Goal: Transaction & Acquisition: Obtain resource

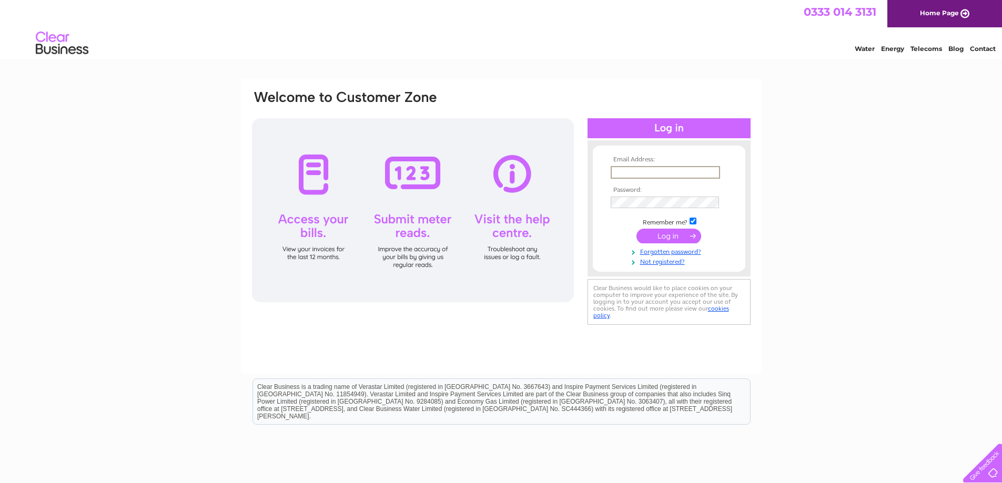
click at [634, 176] on input "text" at bounding box center [665, 172] width 109 height 13
click at [676, 169] on input "tandy@sirmoor.co.uk" at bounding box center [665, 172] width 108 height 12
drag, startPoint x: 689, startPoint y: 173, endPoint x: 595, endPoint y: 170, distance: 94.2
click at [595, 170] on form "Email Address: tandy@sirmoor.co.uk Password:" at bounding box center [669, 211] width 153 height 110
type input "[PERSON_NAME][EMAIL_ADDRESS][PERSON_NAME][DOMAIN_NAME]"
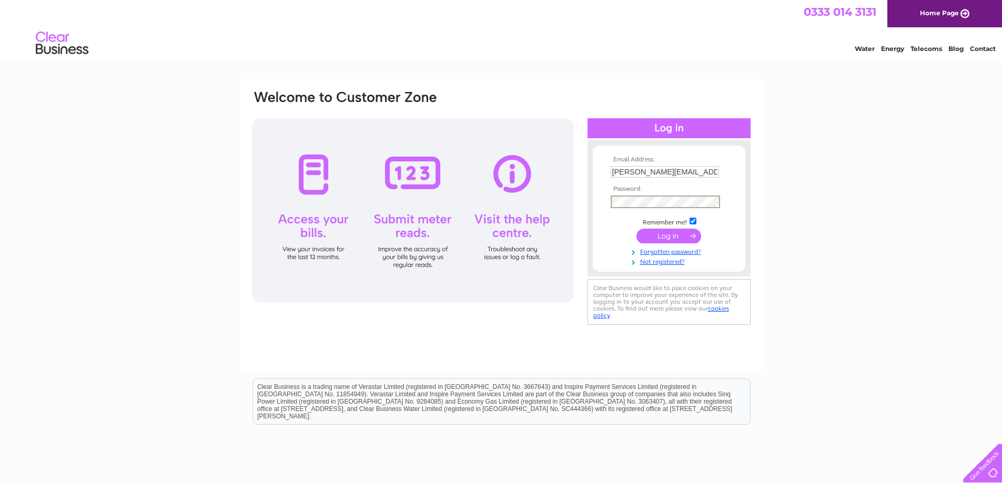
click at [636, 229] on input "submit" at bounding box center [668, 236] width 65 height 15
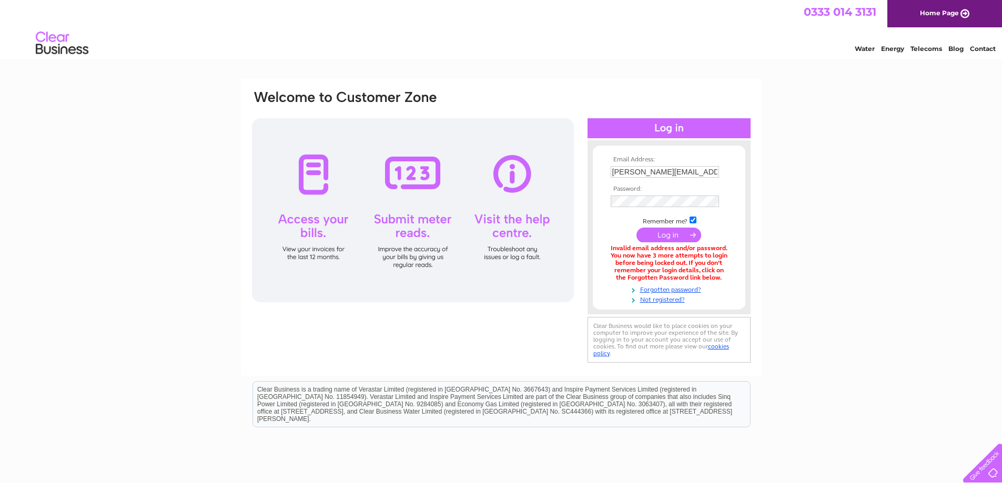
click at [673, 239] on input "submit" at bounding box center [668, 235] width 65 height 15
click at [668, 235] on input "submit" at bounding box center [668, 235] width 65 height 15
click at [673, 290] on link "Forgotten password?" at bounding box center [670, 289] width 119 height 10
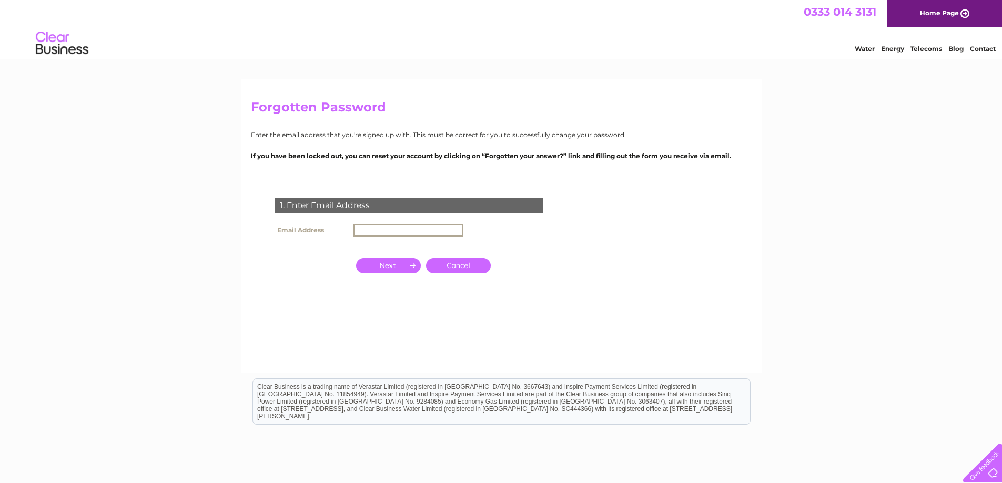
click at [409, 230] on input "text" at bounding box center [407, 230] width 109 height 13
type input "nicky@lankford.co.uk"
click at [390, 263] on input "button" at bounding box center [388, 265] width 65 height 15
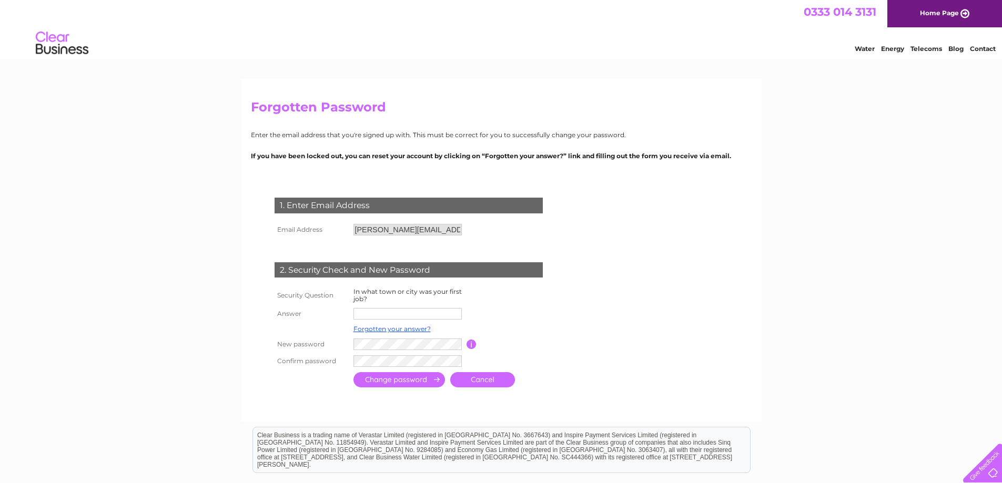
click at [382, 316] on input "text" at bounding box center [407, 314] width 108 height 12
type input "Farnham"
click at [411, 380] on input "submit" at bounding box center [399, 380] width 92 height 15
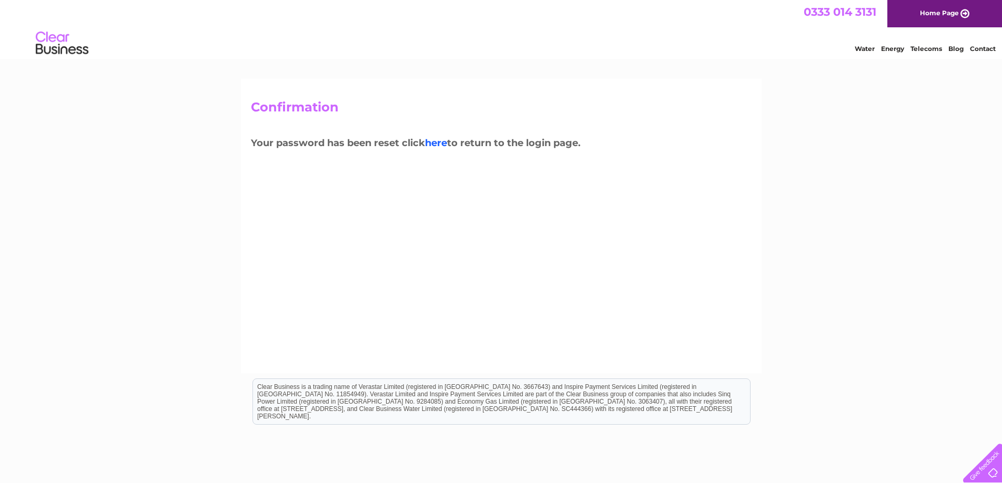
click at [441, 144] on link "here" at bounding box center [436, 143] width 22 height 12
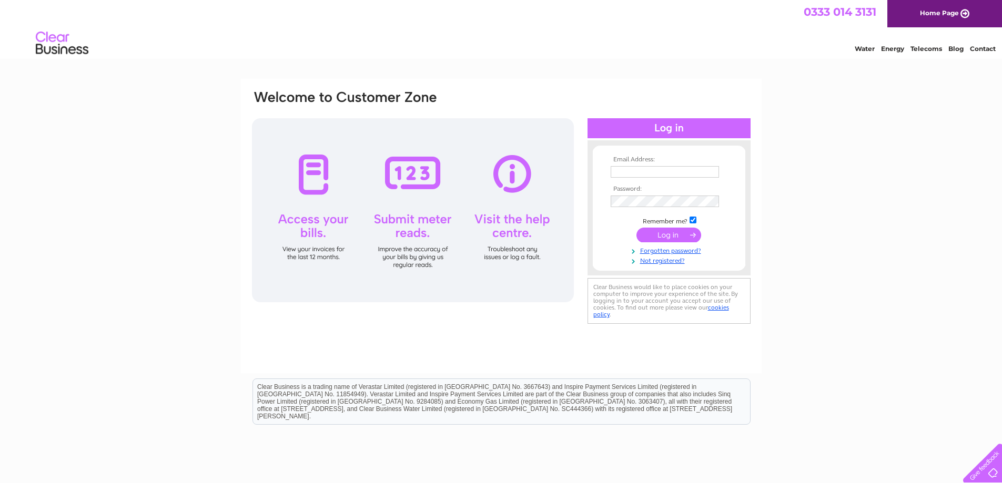
type input "[PERSON_NAME][EMAIL_ADDRESS][PERSON_NAME][DOMAIN_NAME]"
click at [684, 235] on input "submit" at bounding box center [668, 235] width 65 height 15
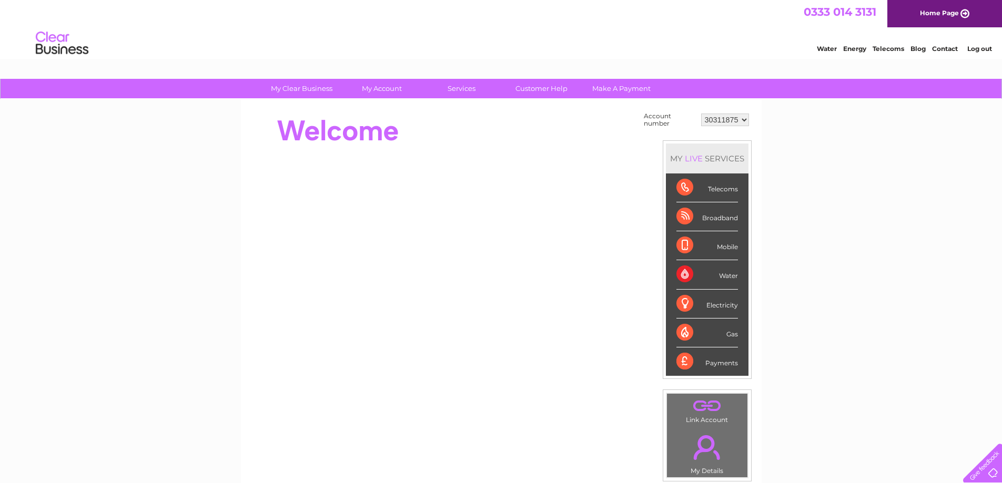
click at [728, 277] on div "Water" at bounding box center [707, 274] width 62 height 29
click at [690, 276] on div "Water" at bounding box center [707, 274] width 62 height 29
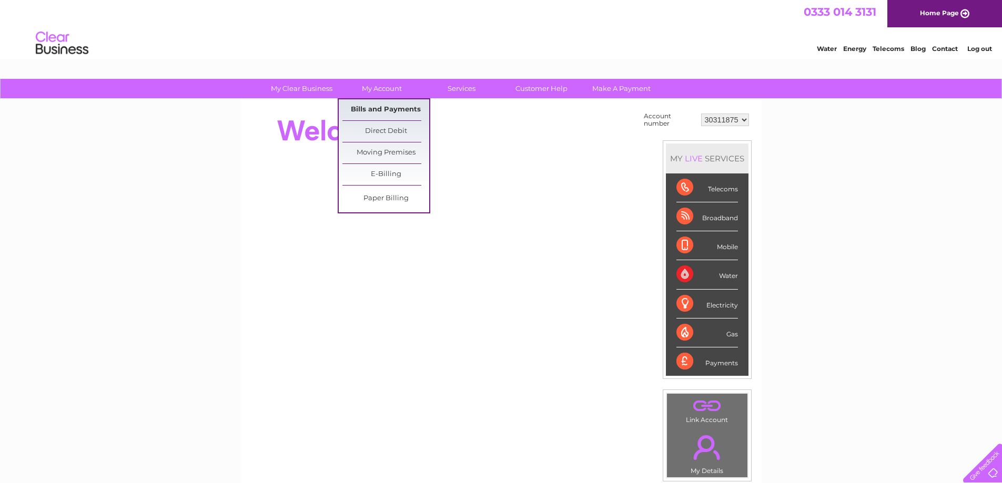
click at [383, 106] on link "Bills and Payments" at bounding box center [385, 109] width 87 height 21
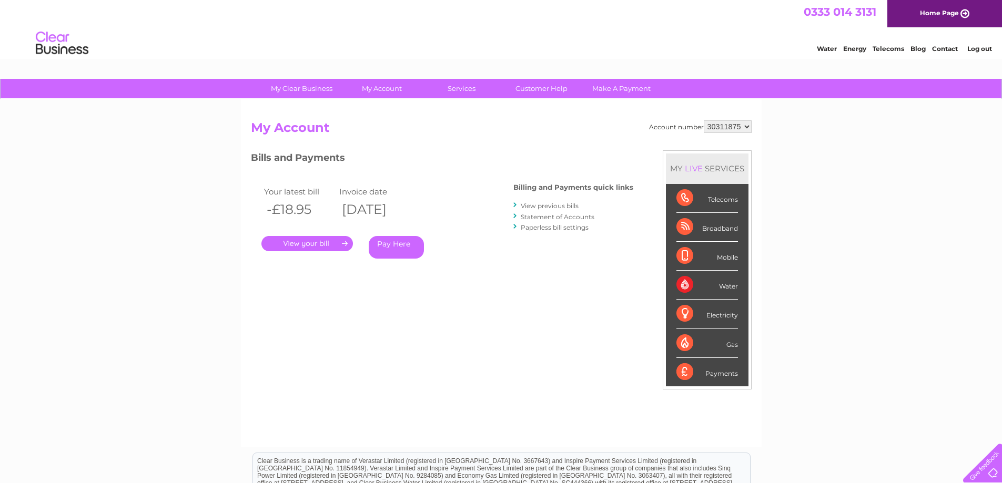
click at [530, 207] on link "View previous bills" at bounding box center [550, 206] width 58 height 8
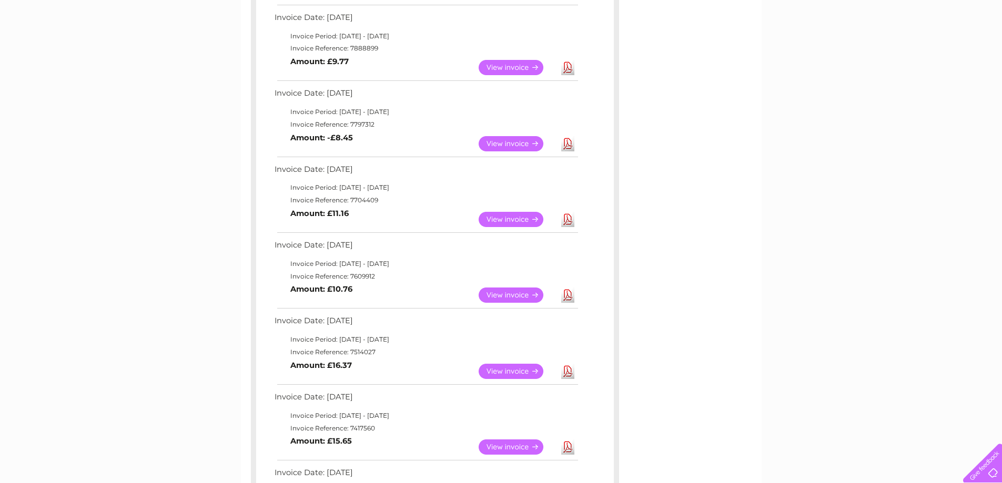
scroll to position [473, 0]
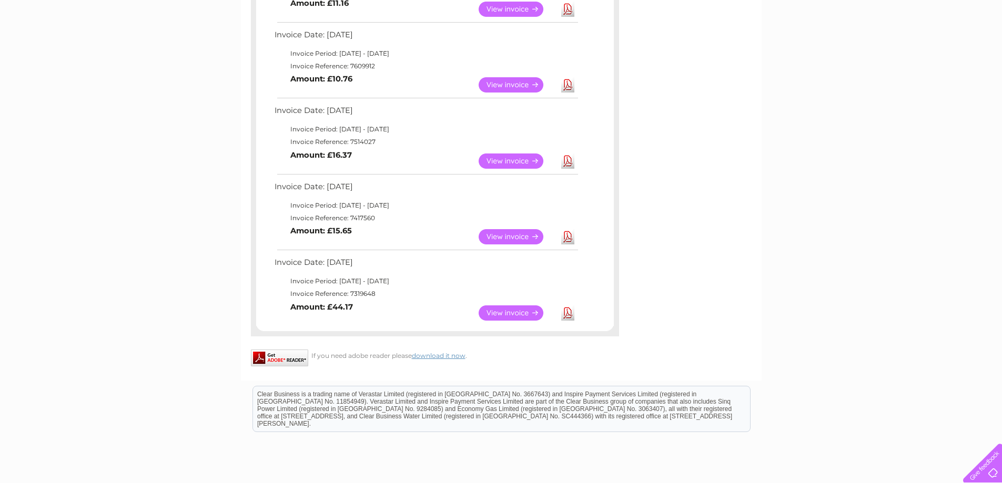
click at [503, 314] on link "View" at bounding box center [517, 313] width 77 height 15
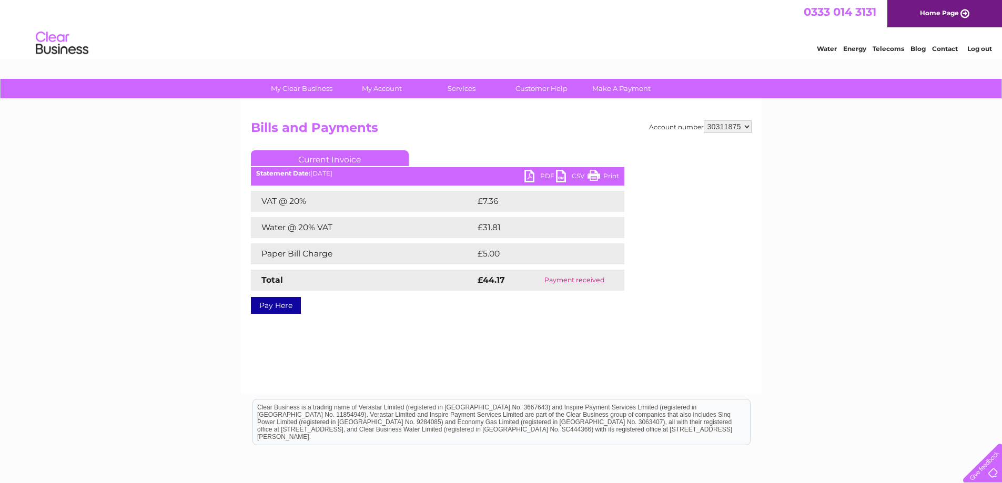
click at [542, 175] on link "PDF" at bounding box center [540, 177] width 32 height 15
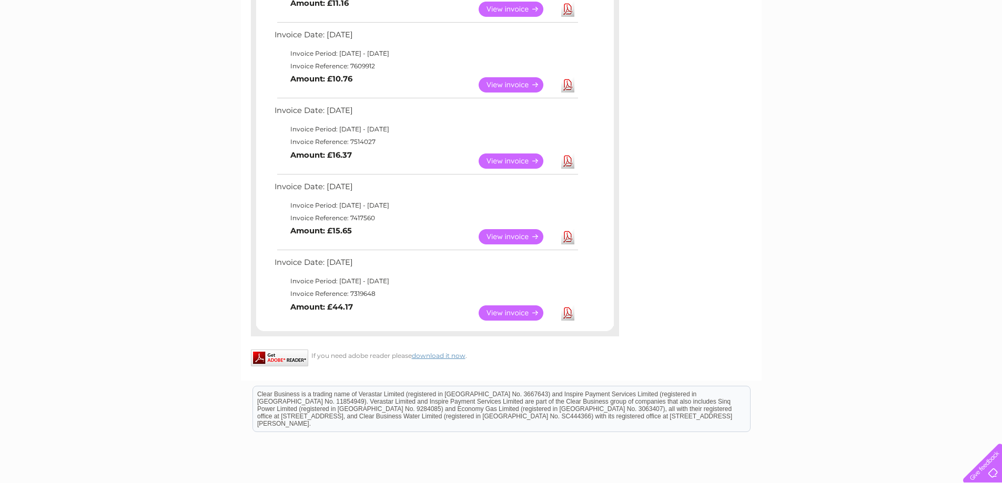
click at [566, 238] on link "Download" at bounding box center [567, 236] width 13 height 15
click at [520, 158] on link "View" at bounding box center [517, 161] width 77 height 15
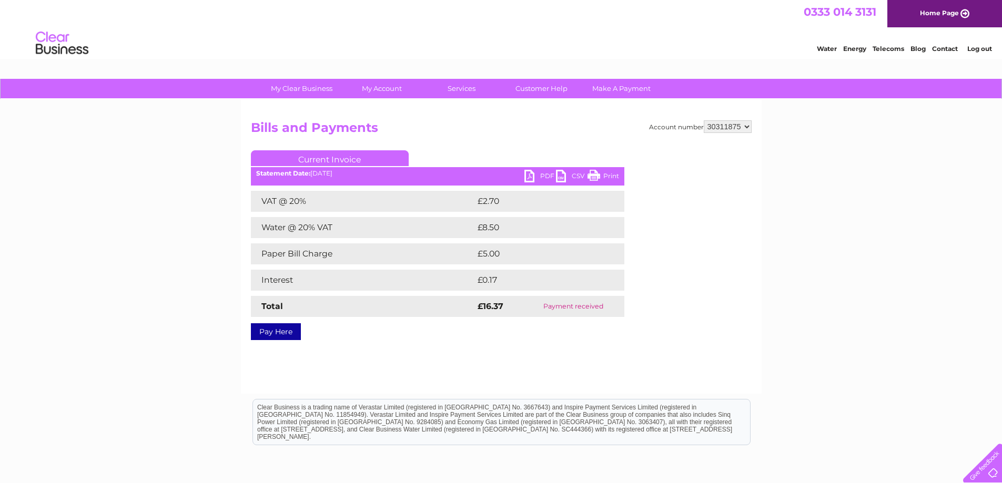
click at [542, 178] on link "PDF" at bounding box center [540, 177] width 32 height 15
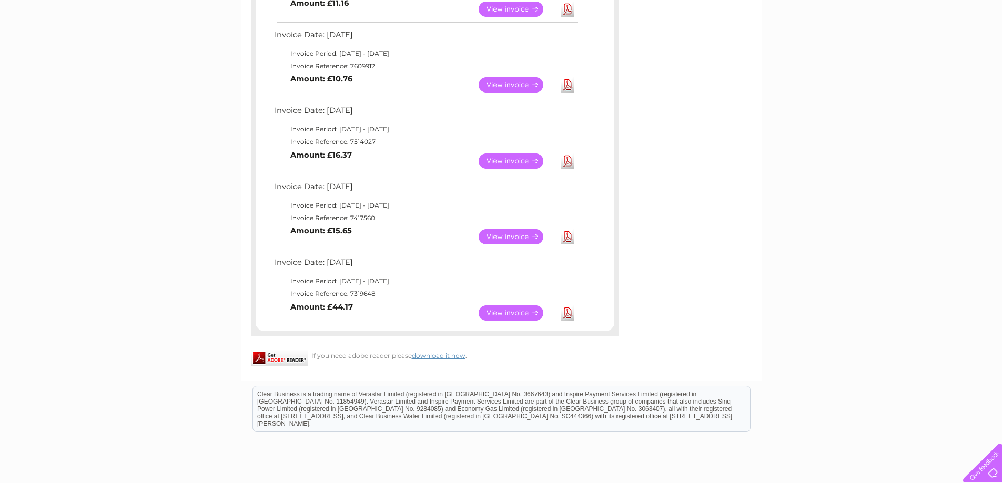
click at [500, 83] on link "View" at bounding box center [517, 84] width 77 height 15
click at [575, 88] on td "Download" at bounding box center [567, 85] width 18 height 21
click at [565, 83] on link "Download" at bounding box center [567, 84] width 13 height 15
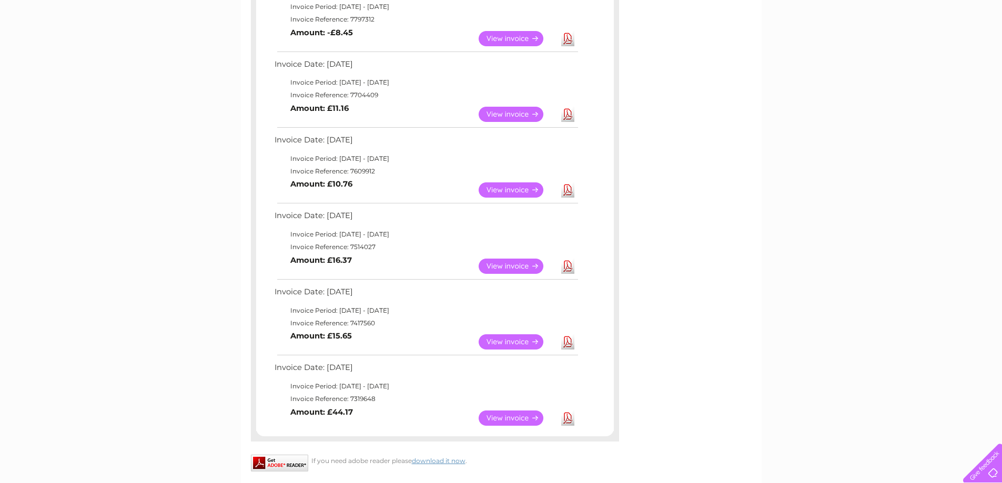
click at [568, 115] on link "Download" at bounding box center [567, 114] width 13 height 15
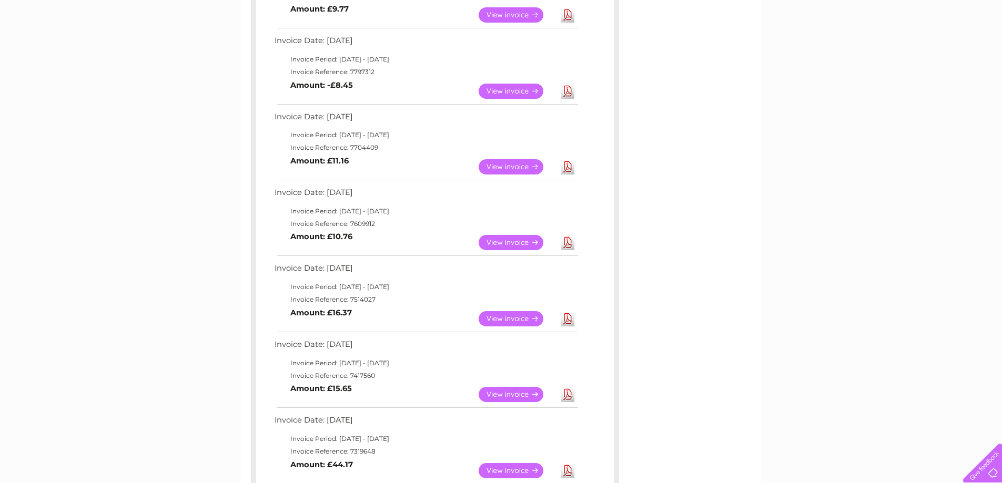
scroll to position [263, 0]
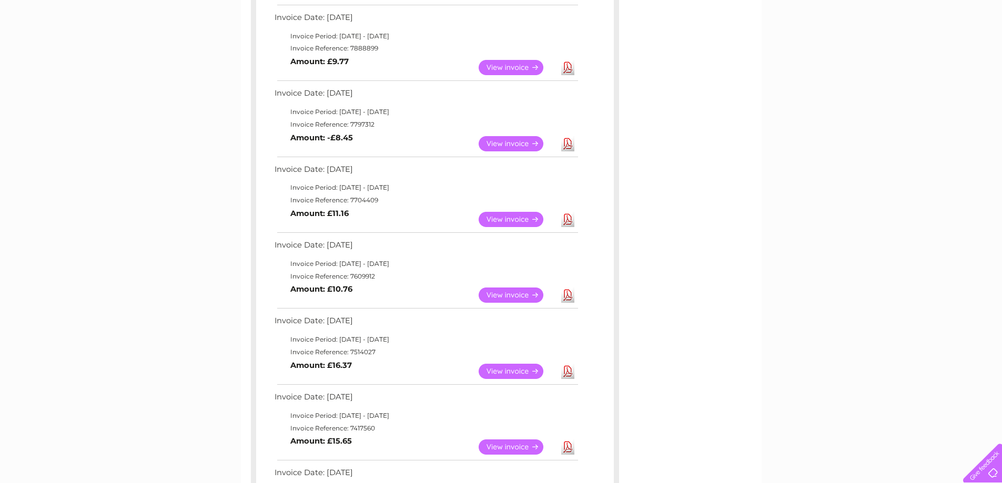
click at [567, 146] on link "Download" at bounding box center [567, 143] width 13 height 15
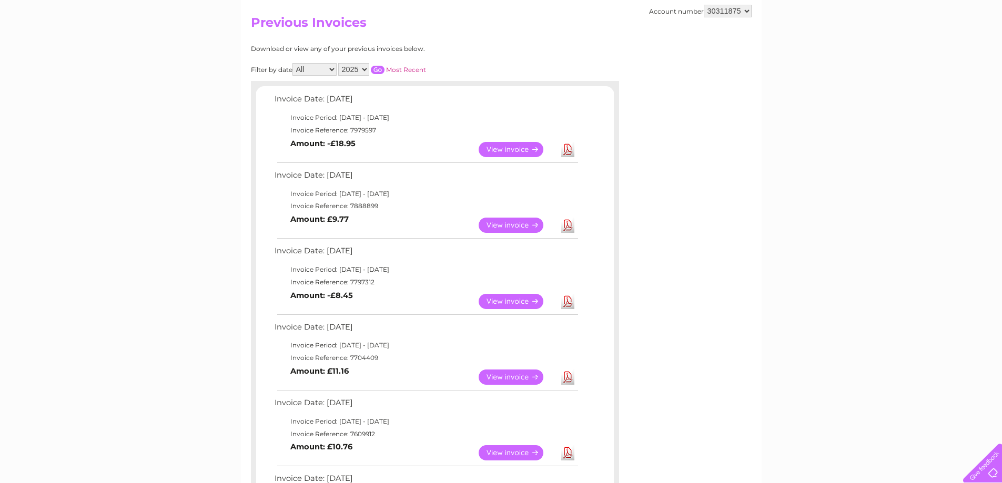
click at [570, 303] on link "Download" at bounding box center [567, 301] width 13 height 15
click at [565, 225] on link "Download" at bounding box center [567, 225] width 13 height 15
click at [571, 150] on link "Download" at bounding box center [567, 149] width 13 height 15
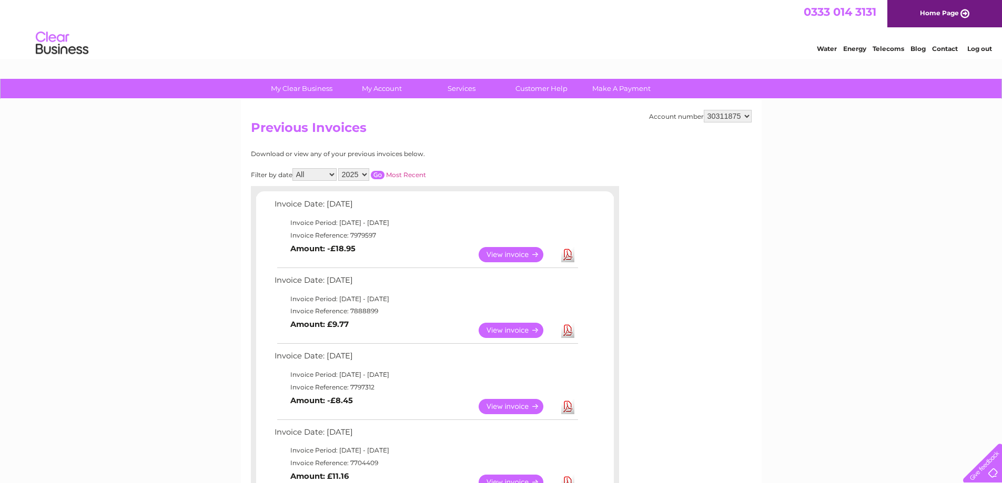
click at [977, 52] on link "Log out" at bounding box center [979, 49] width 25 height 8
